Goal: Navigation & Orientation: Find specific page/section

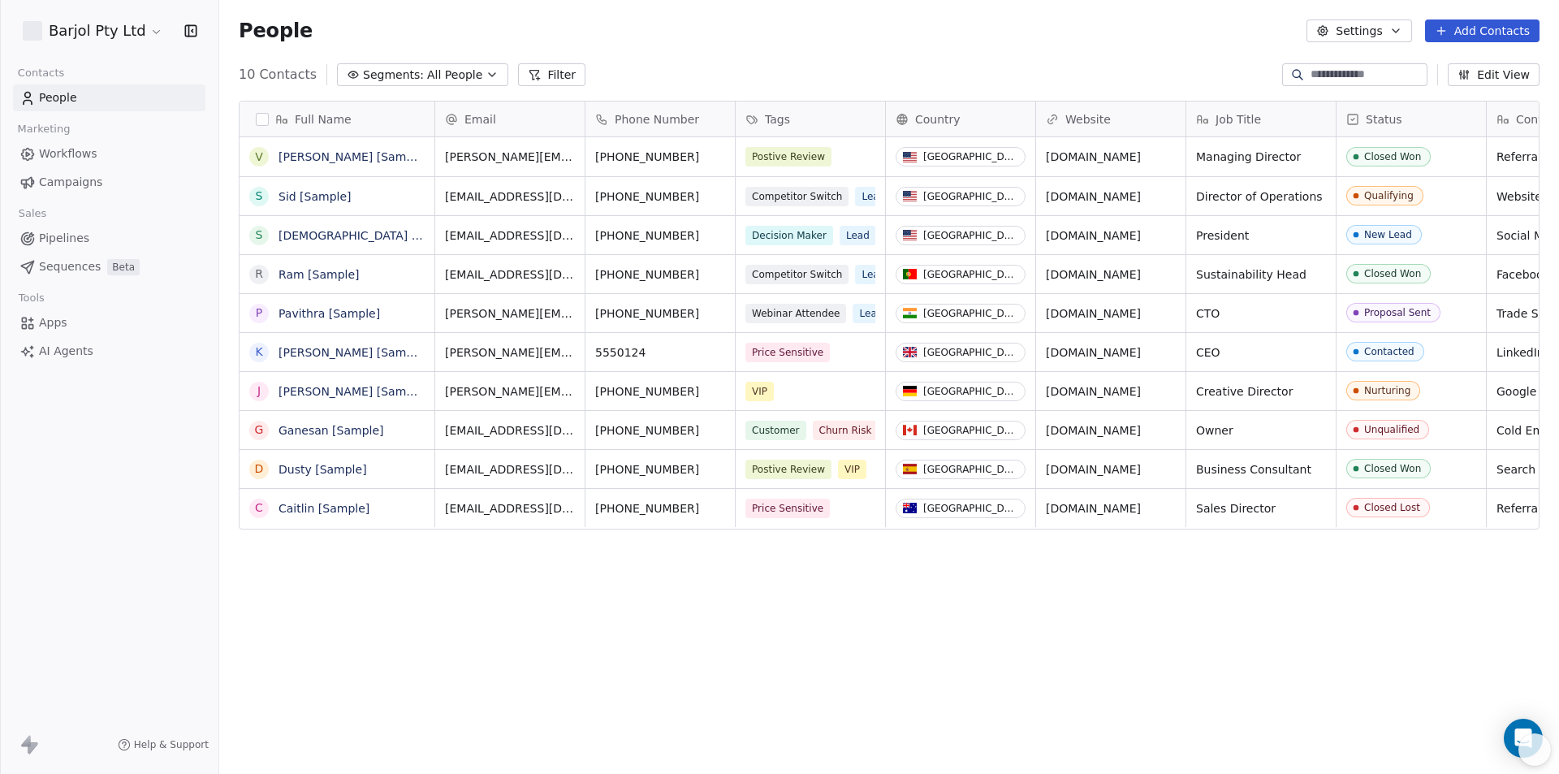
scroll to position [668, 1328]
click at [152, 35] on html "Barjol Pty Ltd Contacts People Marketing Workflows Campaigns Sales Pipelines Se…" at bounding box center [779, 387] width 1559 height 774
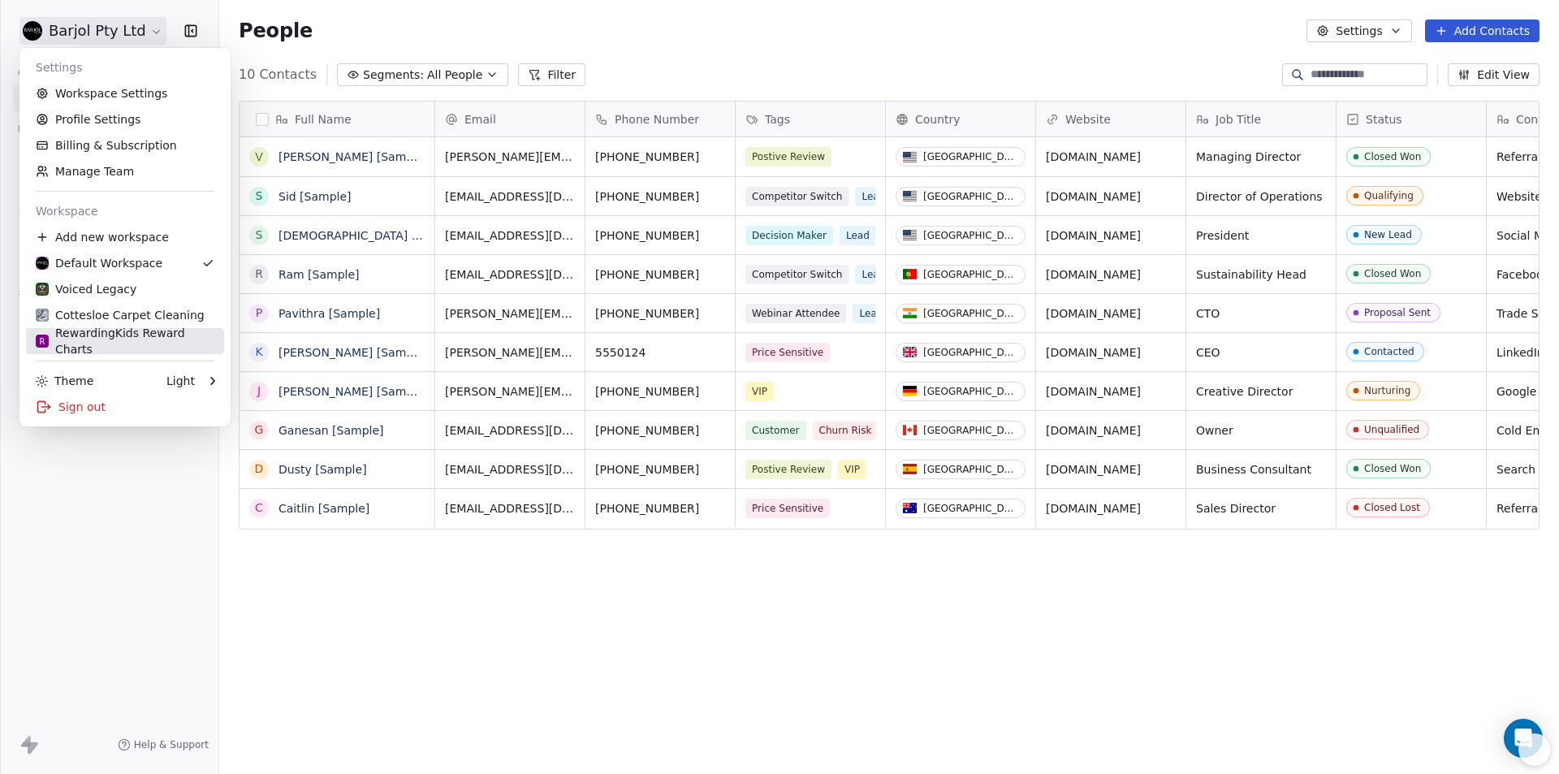
click at [110, 338] on div "R RewardingKids Reward Charts" at bounding box center [125, 341] width 179 height 32
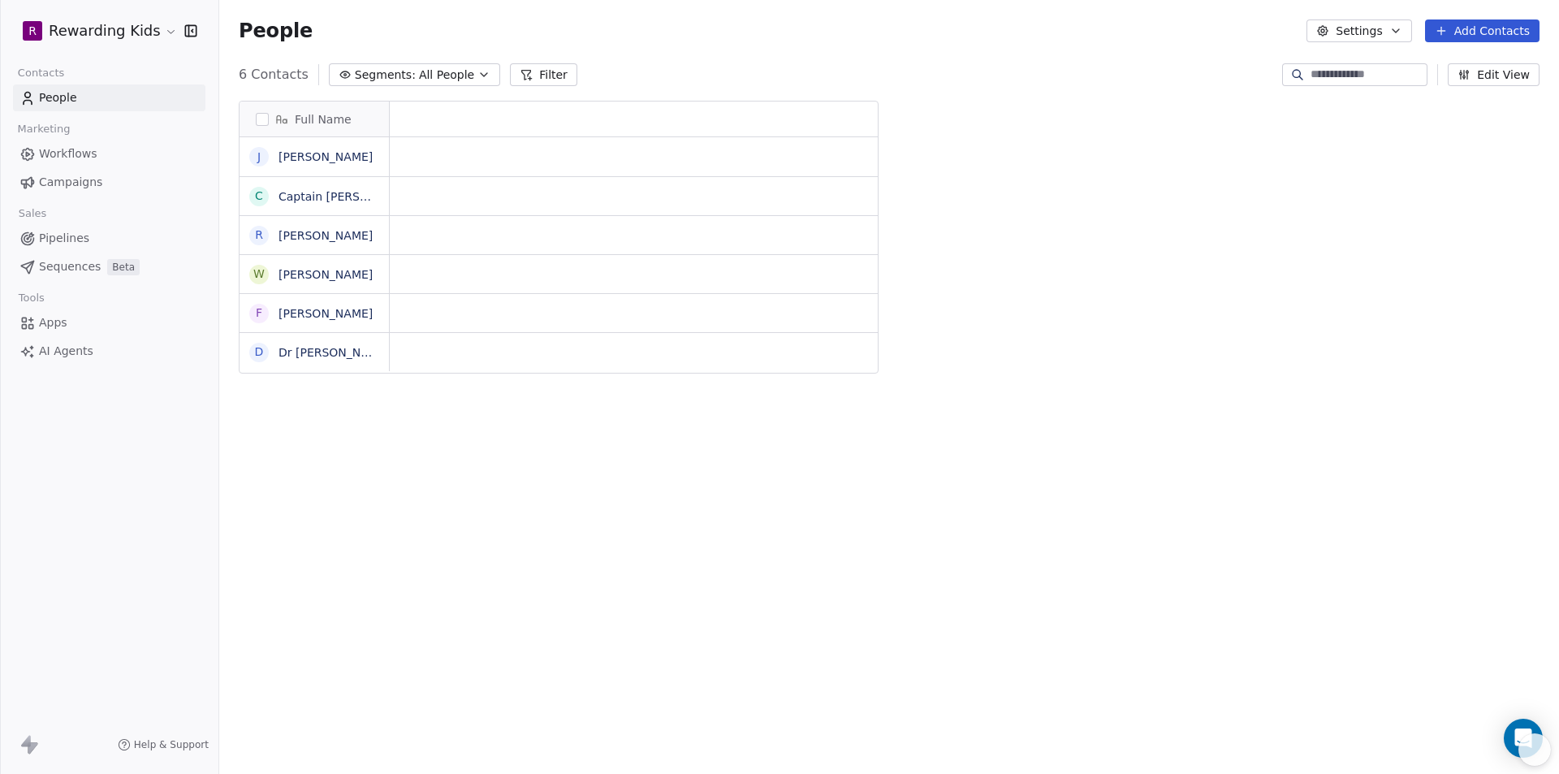
scroll to position [668, 1328]
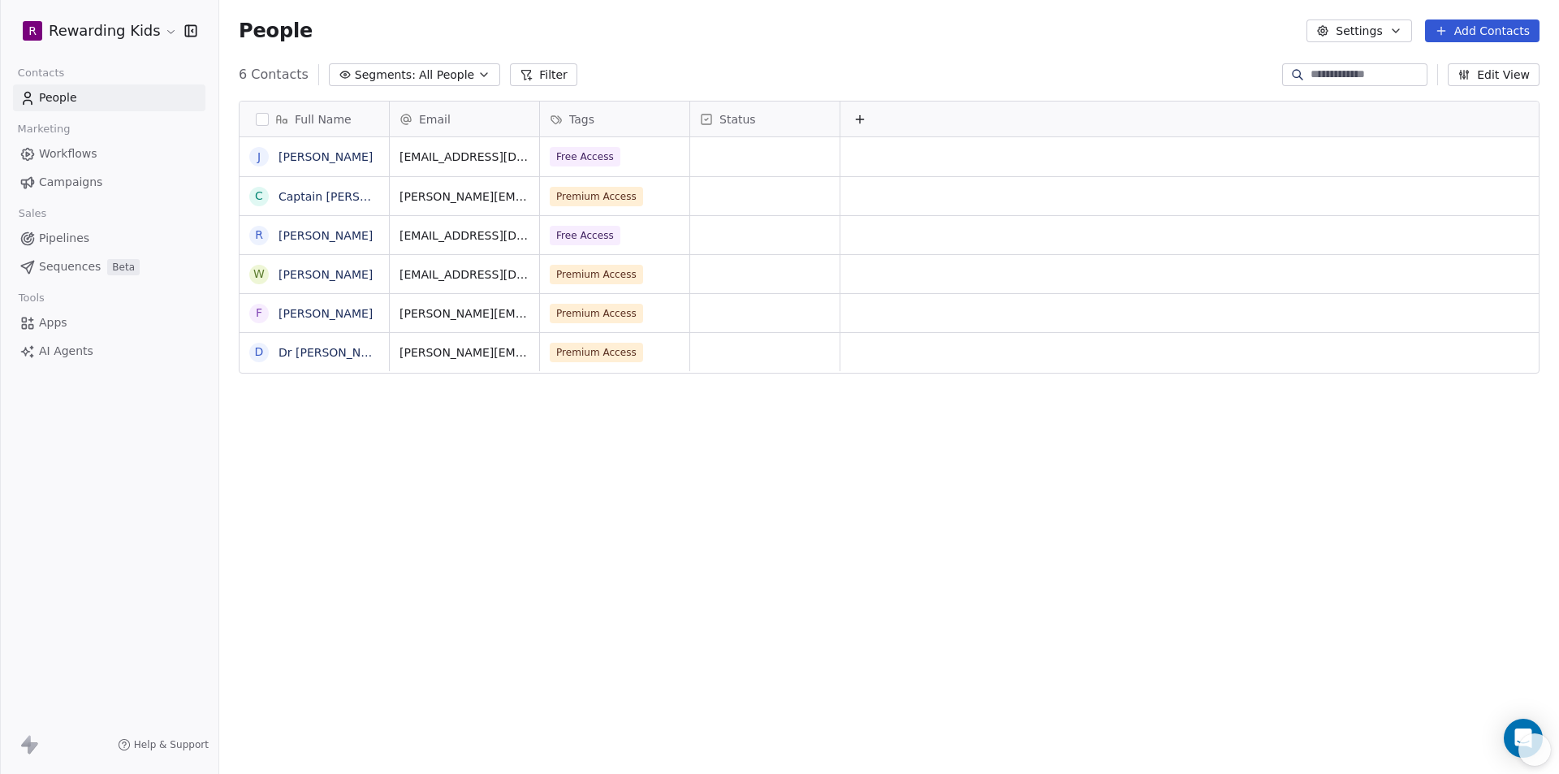
click at [46, 159] on span "Workflows" at bounding box center [68, 153] width 58 height 17
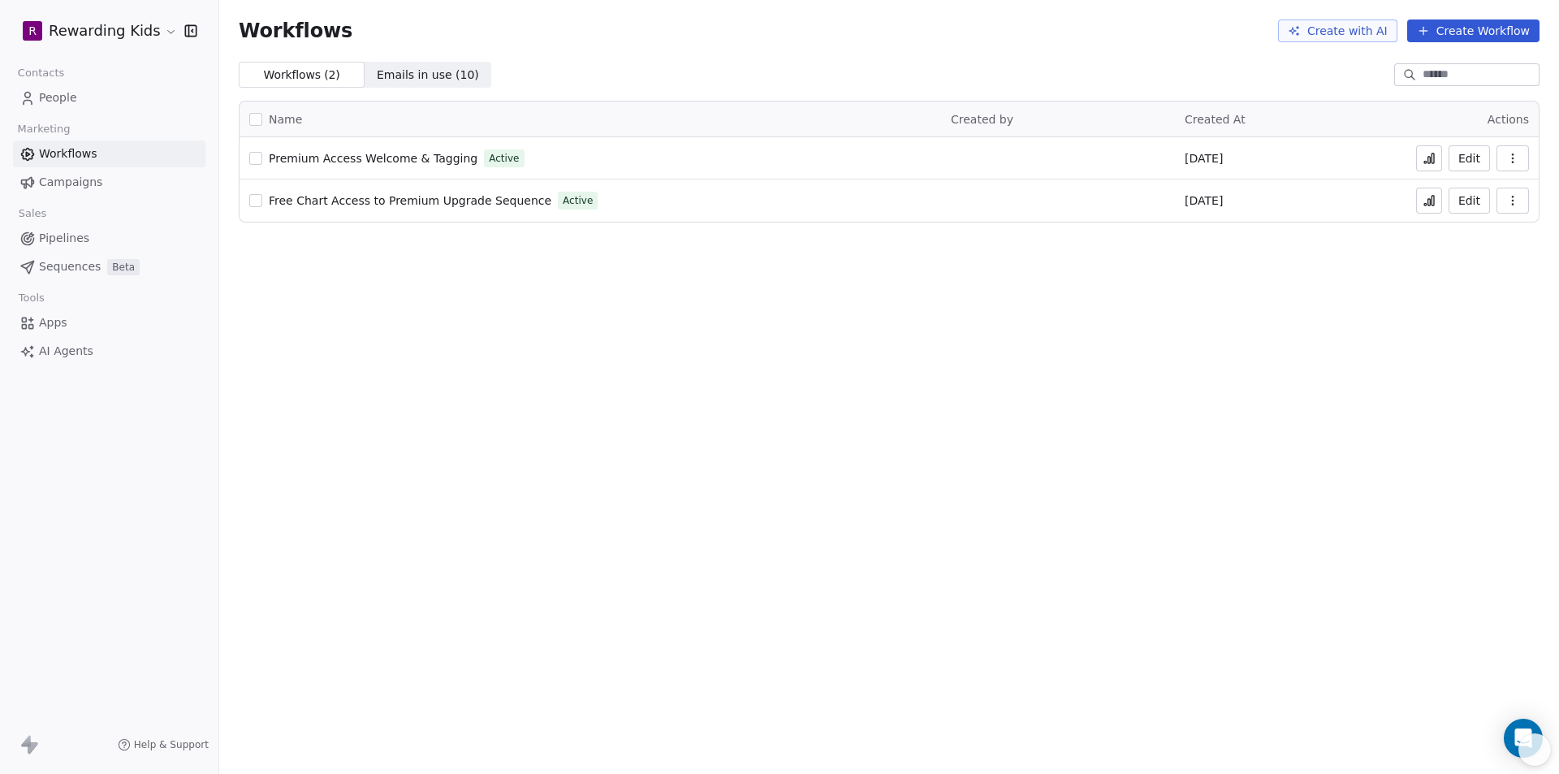
click at [1433, 202] on icon at bounding box center [1433, 201] width 2 height 10
